Goal: Task Accomplishment & Management: Manage account settings

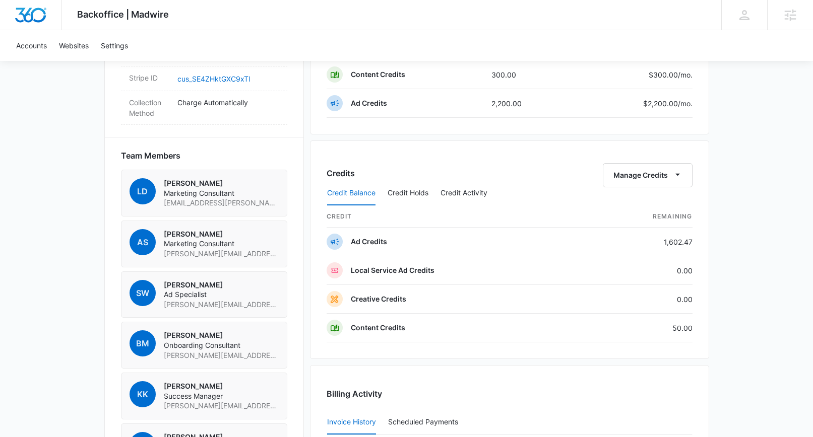
scroll to position [618, 0]
